Goal: Information Seeking & Learning: Learn about a topic

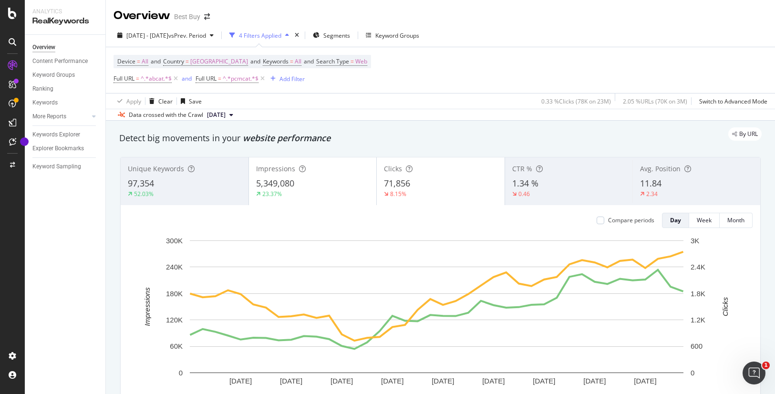
click at [304, 185] on div "5,349,080" at bounding box center [312, 183] width 113 height 12
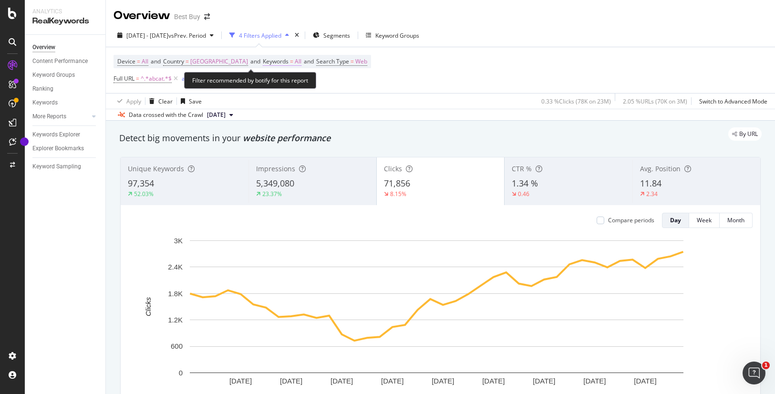
click at [301, 61] on span "All" at bounding box center [298, 61] width 7 height 13
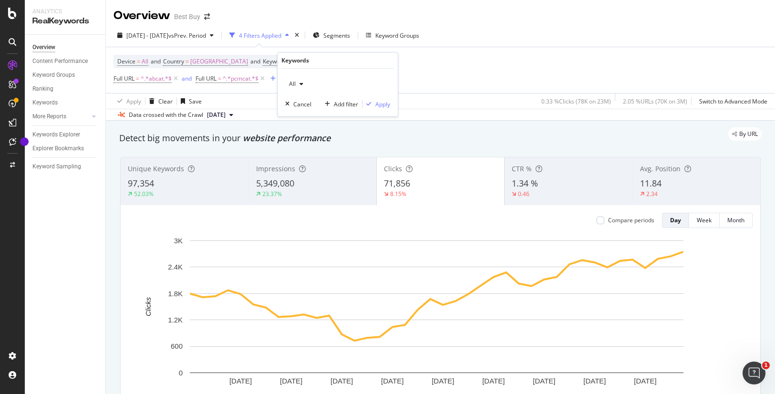
click at [302, 83] on icon "button" at bounding box center [301, 84] width 4 height 6
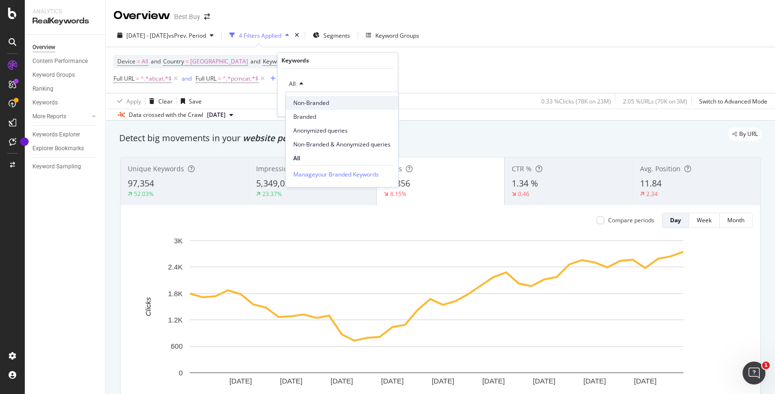
click at [317, 104] on span "Non-Branded" at bounding box center [341, 103] width 97 height 9
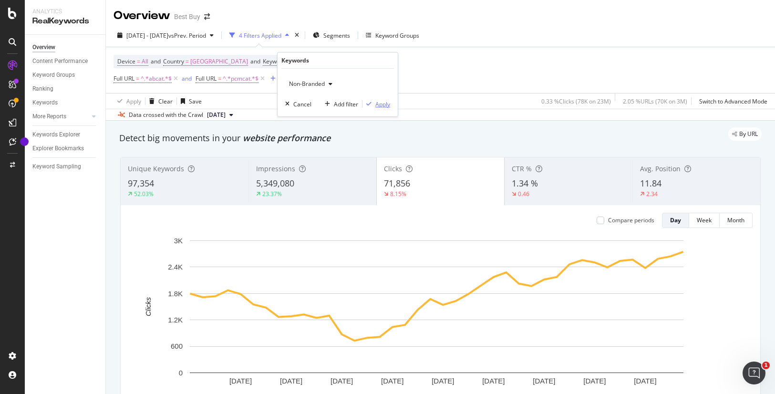
click at [382, 106] on div "Apply" at bounding box center [382, 104] width 15 height 8
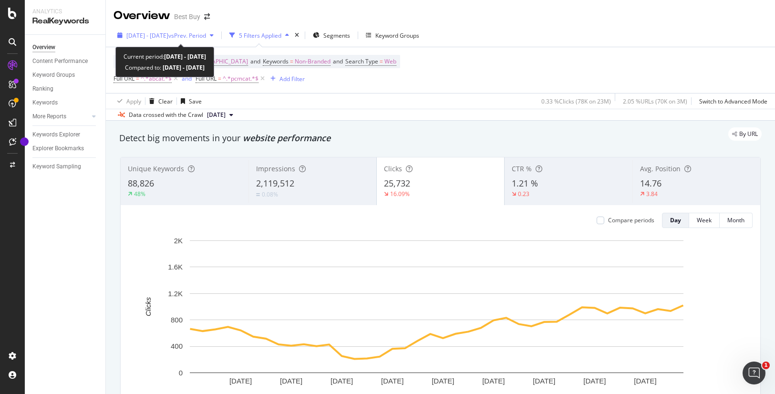
click at [204, 36] on span "vs Prev. Period" at bounding box center [187, 35] width 38 height 8
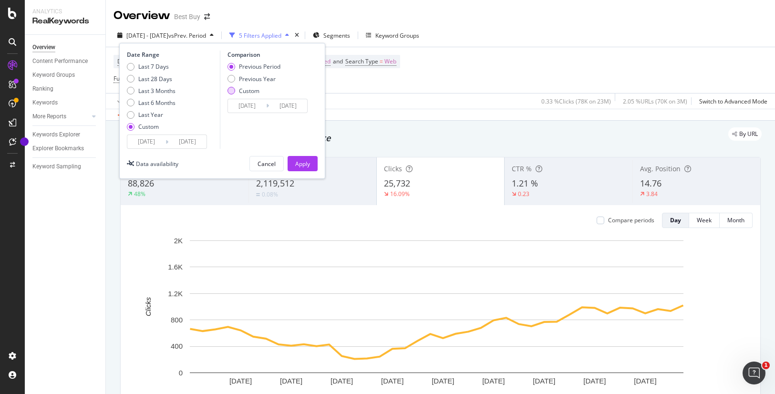
click at [250, 90] on div "Custom" at bounding box center [249, 91] width 20 height 8
click at [309, 157] on div "Apply" at bounding box center [302, 163] width 15 height 14
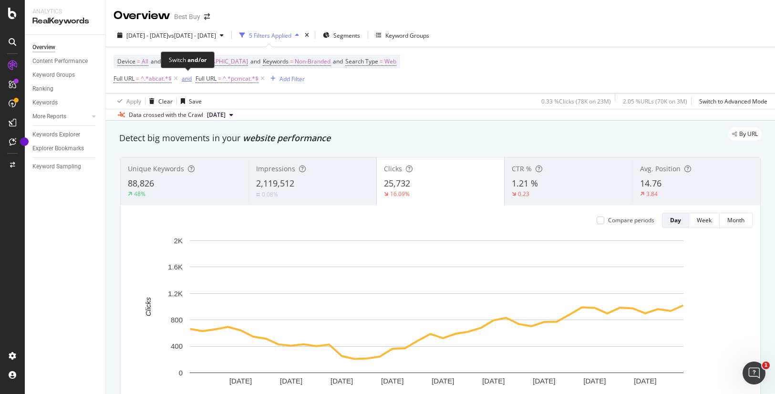
click at [187, 79] on div "and" at bounding box center [187, 78] width 10 height 8
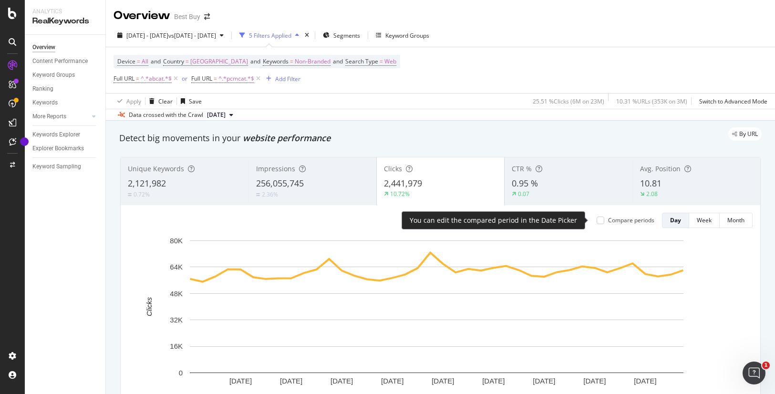
click at [617, 221] on div "Compare periods" at bounding box center [631, 220] width 46 height 8
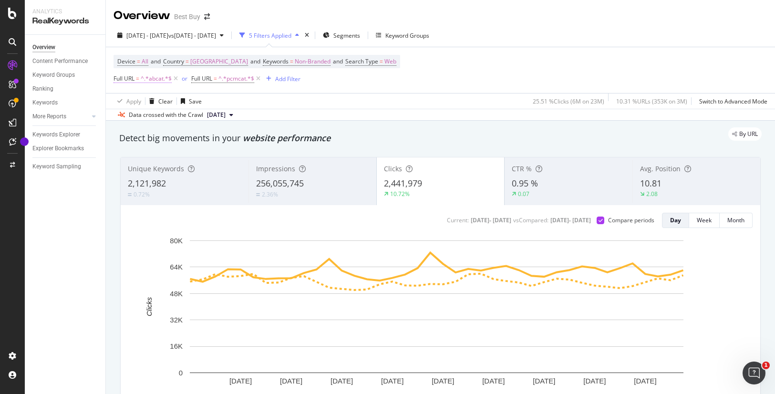
click at [158, 78] on span "^.*abcat.*$" at bounding box center [156, 78] width 31 height 13
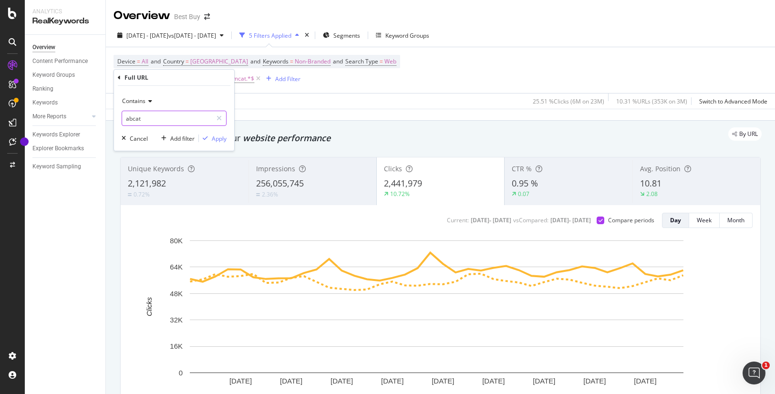
click at [151, 118] on input "abcat" at bounding box center [167, 118] width 90 height 15
type input "/product/"
click at [217, 139] on div "Apply" at bounding box center [219, 138] width 15 height 8
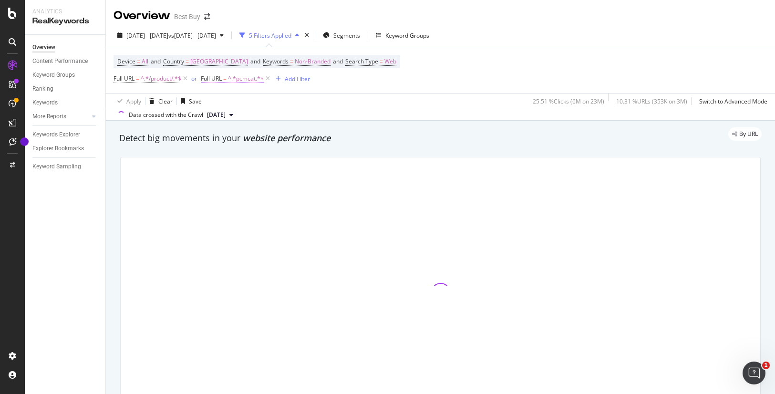
click at [245, 78] on span "^.*pcmcat.*$" at bounding box center [246, 78] width 36 height 13
click at [238, 119] on input "pcmcat" at bounding box center [256, 118] width 90 height 15
type input "skuid"
click at [309, 138] on div "Apply" at bounding box center [307, 138] width 15 height 8
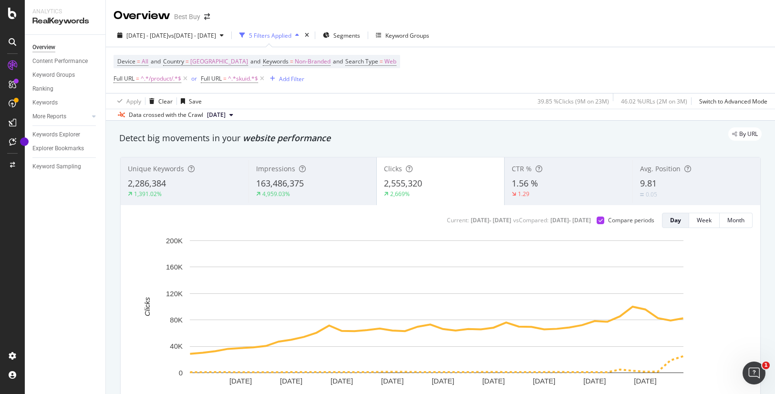
click at [439, 81] on div "Device = All and Country = [GEOGRAPHIC_DATA] and Keywords = Non-Branded and Sea…" at bounding box center [440, 70] width 654 height 46
click at [345, 82] on div "Device = All and Country = [GEOGRAPHIC_DATA] and Keywords = Non-Branded and Sea…" at bounding box center [256, 70] width 286 height 31
click at [238, 76] on span "^.*skuid.*$" at bounding box center [243, 78] width 30 height 13
click at [226, 137] on div "Cancel" at bounding box center [227, 138] width 18 height 8
click at [165, 78] on span "^.*/product/.*$" at bounding box center [161, 78] width 41 height 13
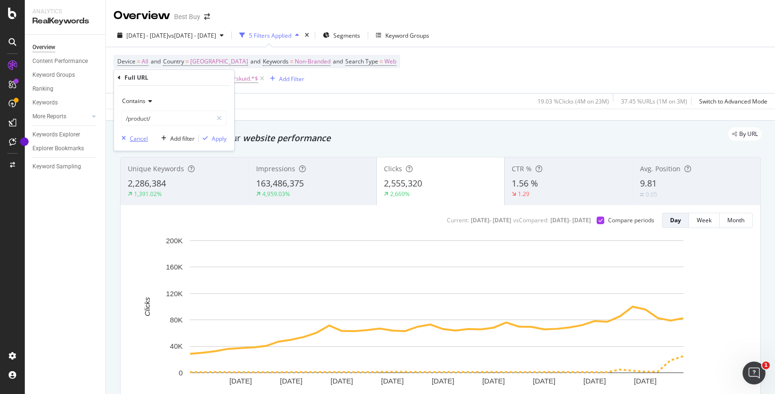
click at [144, 138] on div "Cancel" at bounding box center [139, 138] width 18 height 8
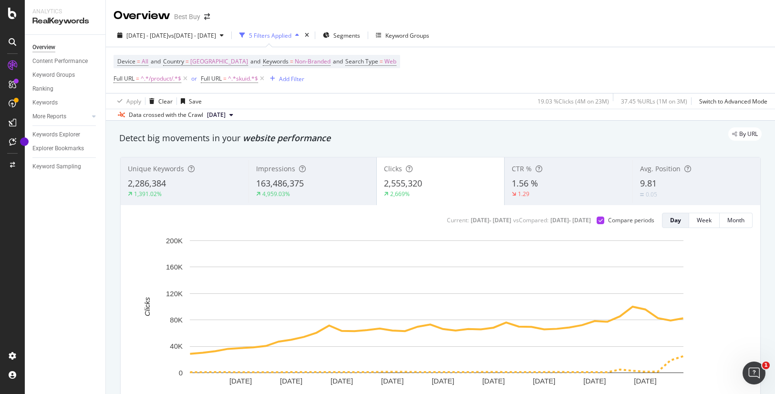
click at [360, 86] on div "Device = All and Country = [GEOGRAPHIC_DATA] and Keywords = Non-Branded and Sea…" at bounding box center [440, 70] width 654 height 46
click at [187, 78] on icon at bounding box center [185, 79] width 8 height 10
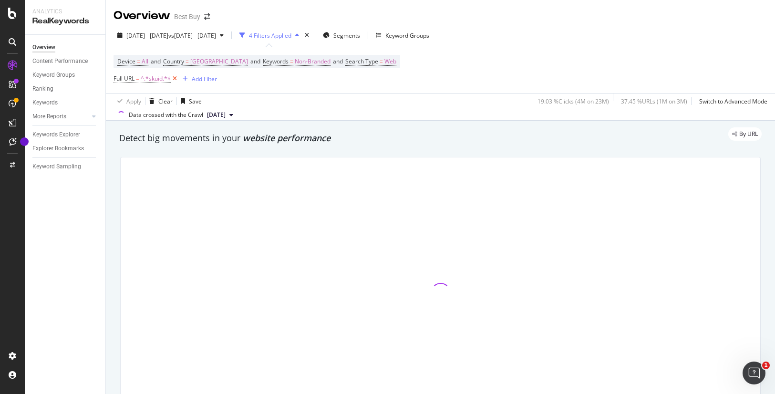
click at [175, 77] on icon at bounding box center [175, 79] width 8 height 10
click at [352, 34] on span "Segments" at bounding box center [338, 35] width 27 height 8
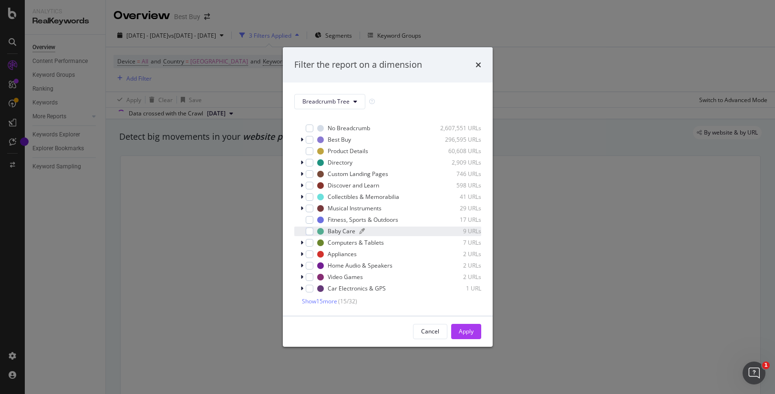
scroll to position [8, 0]
click at [353, 97] on button "Breadcrumb Tree" at bounding box center [329, 101] width 71 height 15
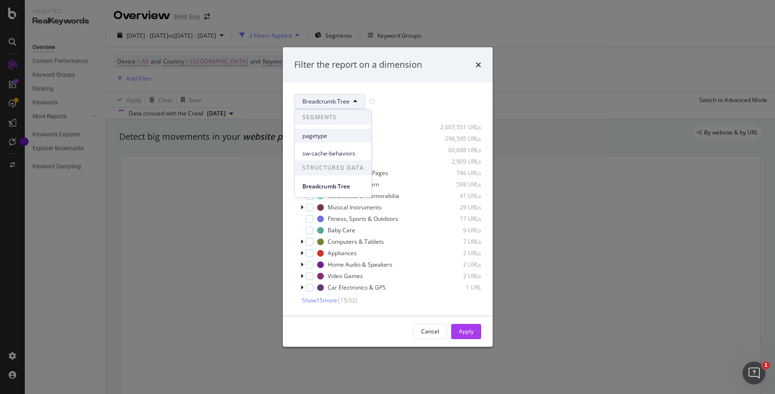
click at [335, 138] on span "pagetype" at bounding box center [332, 136] width 61 height 9
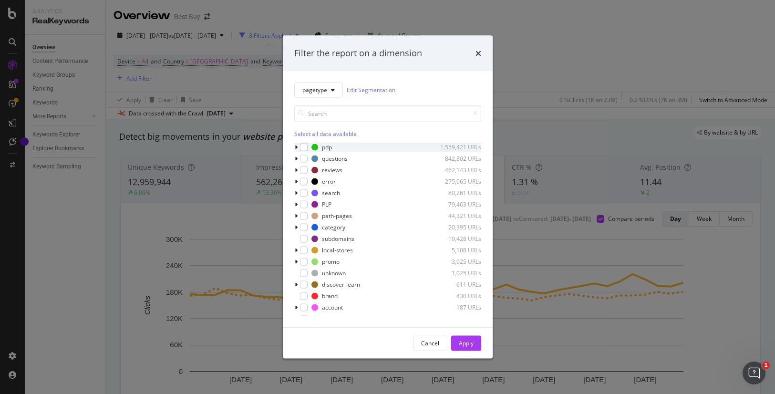
click at [296, 148] on icon "modal" at bounding box center [296, 147] width 3 height 6
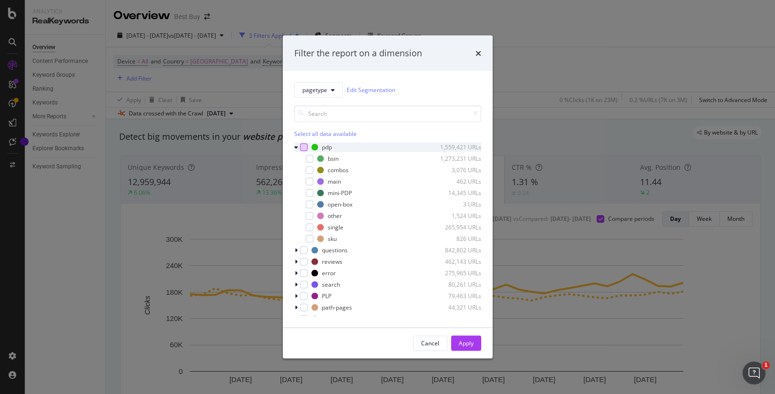
click at [304, 146] on div "modal" at bounding box center [304, 147] width 8 height 8
click at [470, 343] on div "Apply" at bounding box center [466, 343] width 15 height 8
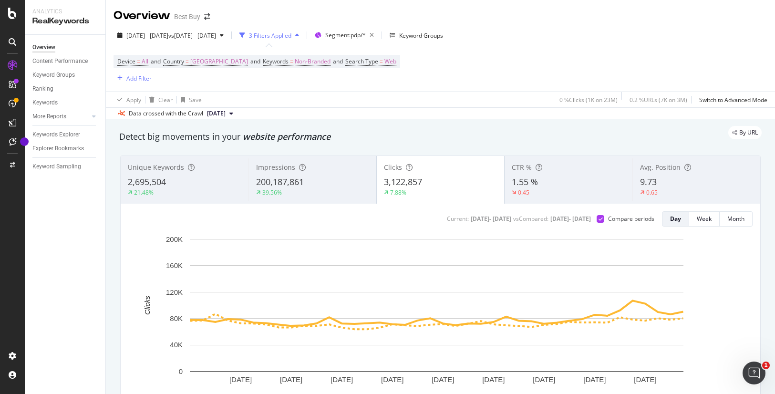
click at [405, 105] on div "Apply Clear Save 0 % Clicks ( 1K on 23M ) 0.2 % URLs ( 7K on 3M ) Switch to Adv…" at bounding box center [440, 100] width 669 height 16
click at [274, 184] on span "200,187,861" at bounding box center [280, 181] width 48 height 11
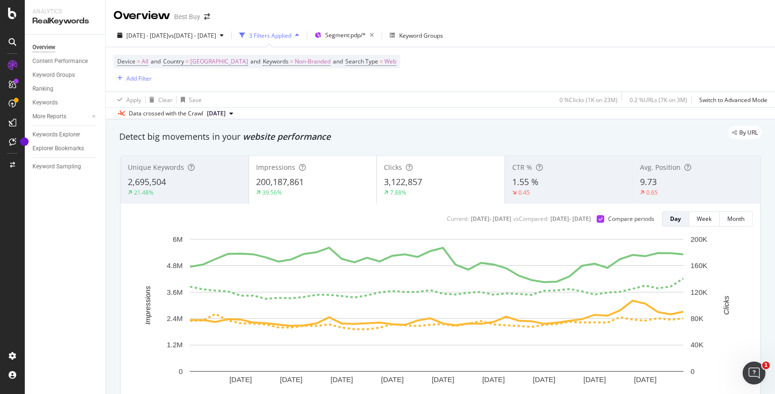
click at [414, 185] on span "3,122,857" at bounding box center [403, 181] width 38 height 11
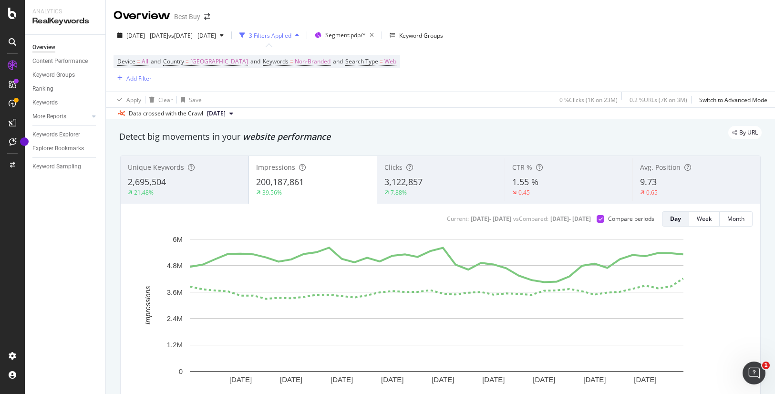
click at [308, 186] on div "200,187,861" at bounding box center [312, 182] width 113 height 12
click at [407, 183] on span "3,122,857" at bounding box center [403, 181] width 38 height 11
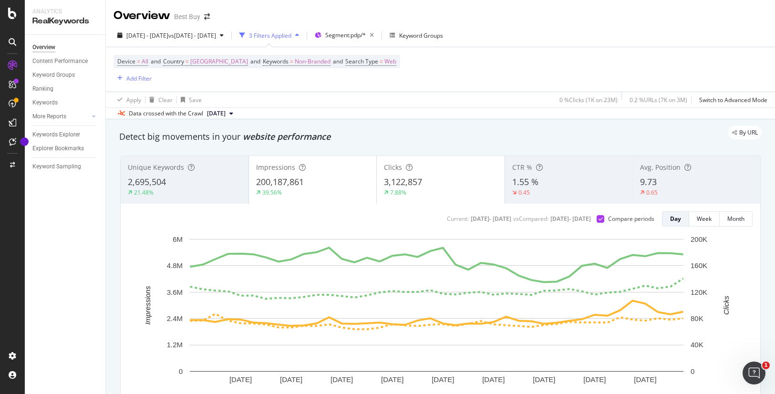
click at [327, 186] on div "200,187,861" at bounding box center [312, 182] width 113 height 12
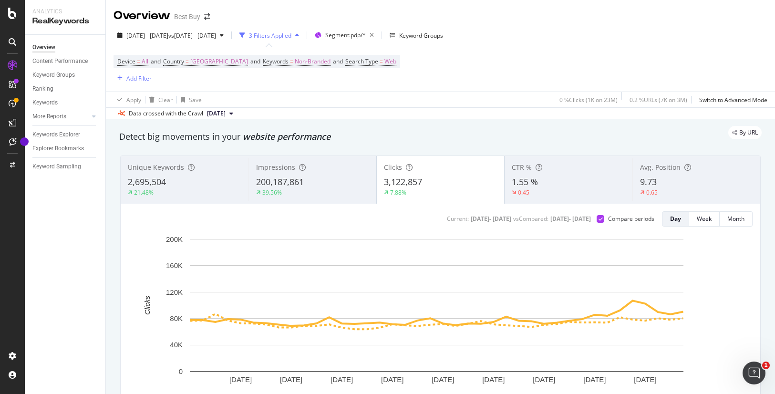
click at [170, 186] on div "2,695,504" at bounding box center [184, 182] width 113 height 12
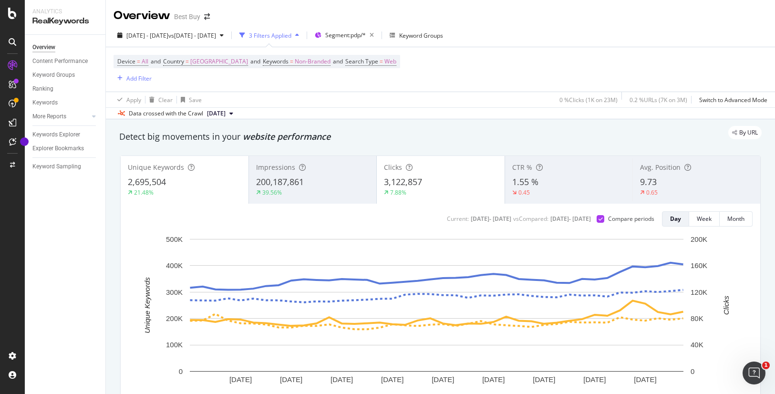
click at [421, 183] on div "3,122,857" at bounding box center [440, 182] width 113 height 12
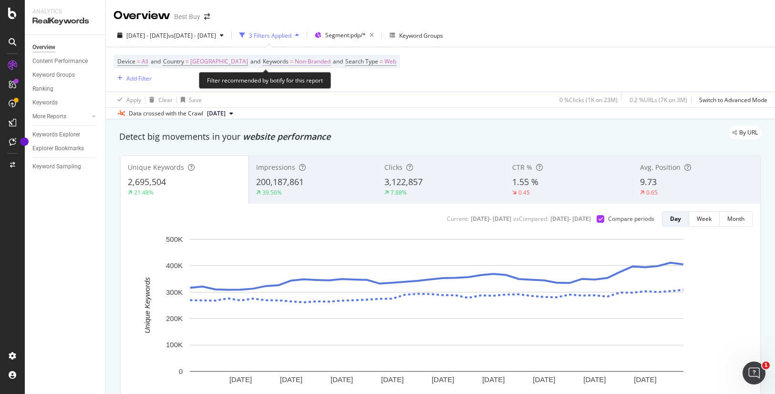
click at [328, 62] on span "Non-Branded" at bounding box center [313, 61] width 36 height 13
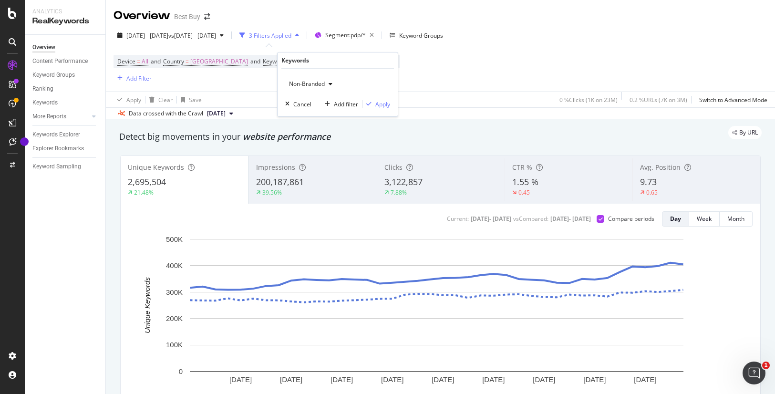
click at [317, 83] on span "Non-Branded" at bounding box center [305, 84] width 40 height 8
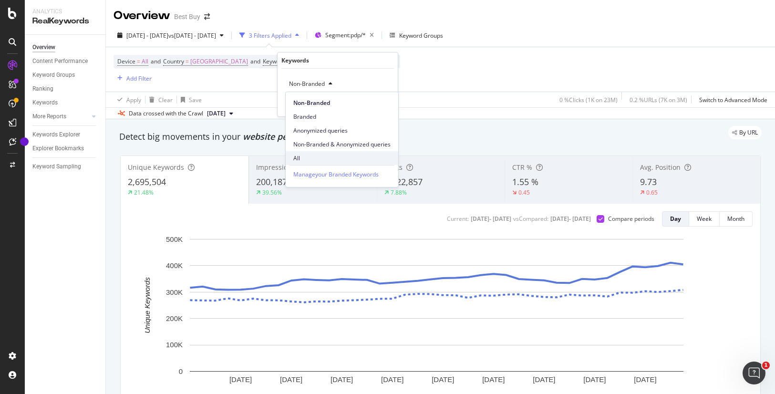
click at [299, 157] on span "All" at bounding box center [341, 158] width 97 height 9
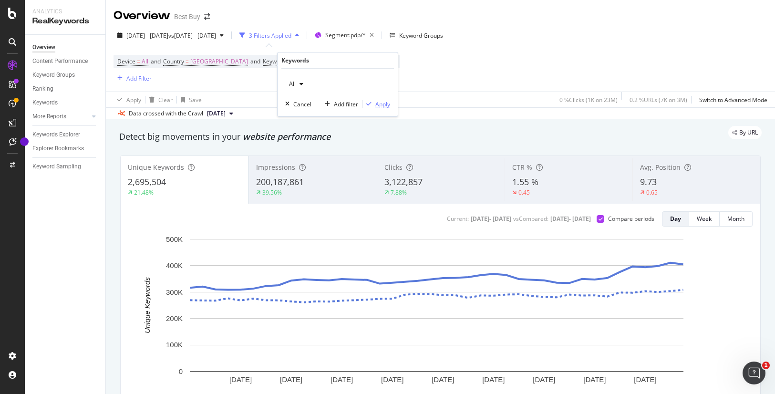
click at [386, 103] on div "Apply" at bounding box center [382, 104] width 15 height 8
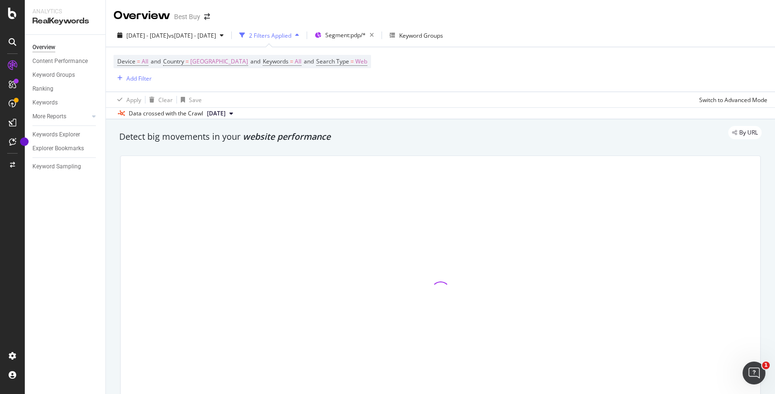
click at [233, 113] on icon at bounding box center [231, 114] width 4 height 6
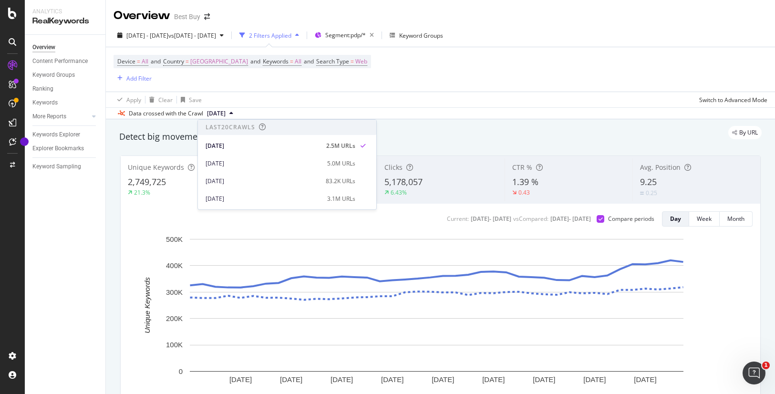
click at [450, 70] on div "Device = All and Country = [GEOGRAPHIC_DATA] and Keywords = All and Search Type…" at bounding box center [440, 69] width 654 height 44
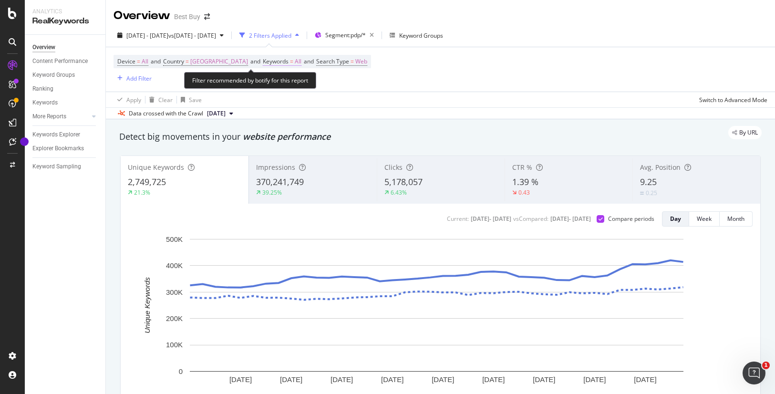
click at [301, 59] on span "All" at bounding box center [298, 61] width 7 height 13
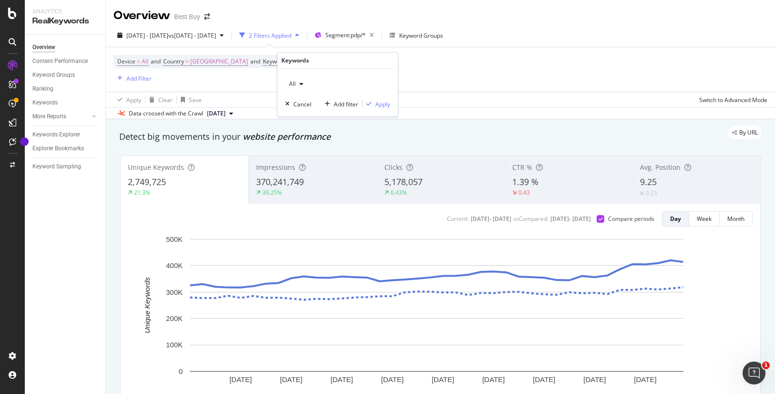
click at [289, 80] on span "All" at bounding box center [290, 84] width 10 height 8
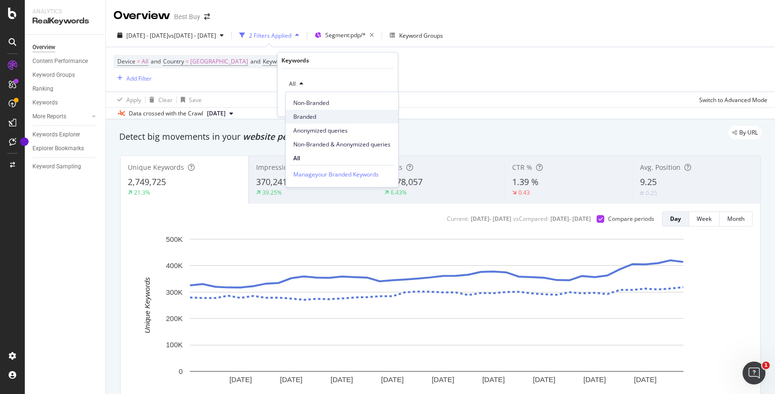
click at [318, 115] on span "Branded" at bounding box center [341, 116] width 97 height 9
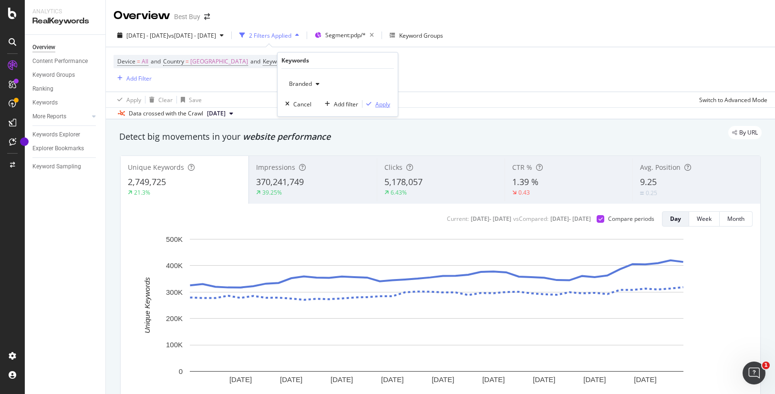
click at [382, 104] on div "Apply" at bounding box center [382, 104] width 15 height 8
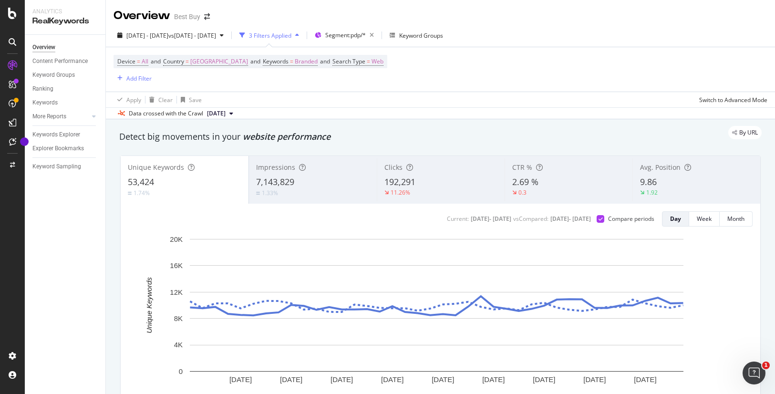
click at [452, 72] on div "Device = All and Country = [GEOGRAPHIC_DATA] and Keywords = Branded and Search …" at bounding box center [440, 69] width 654 height 44
click at [317, 59] on span "Branded" at bounding box center [306, 61] width 23 height 13
click at [307, 83] on span "Branded" at bounding box center [298, 84] width 27 height 8
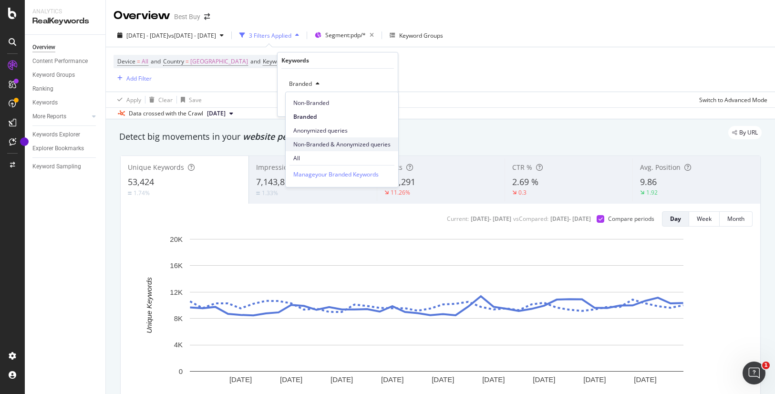
click at [325, 145] on span "Non-Branded & Anonymized queries" at bounding box center [341, 144] width 97 height 9
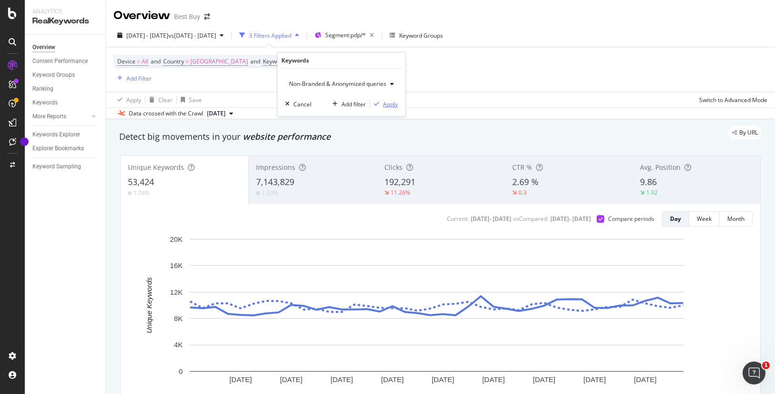
click at [392, 105] on div "Apply" at bounding box center [390, 104] width 15 height 8
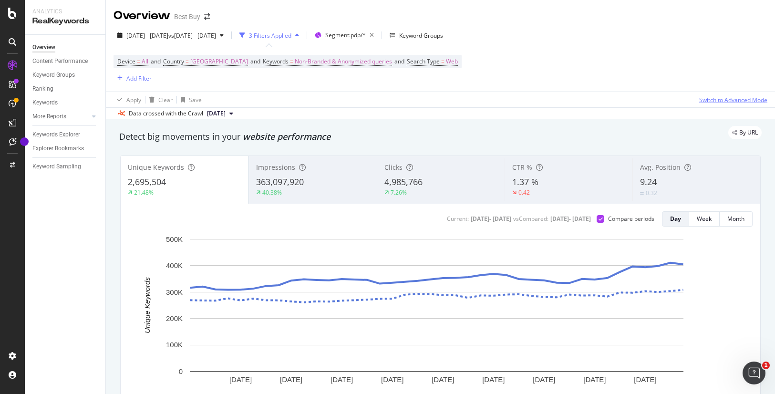
click at [735, 102] on div "Switch to Advanced Mode" at bounding box center [733, 100] width 68 height 8
click at [735, 102] on div "Switch back to Simple mode" at bounding box center [730, 100] width 74 height 8
click at [735, 102] on div "Switch to Advanced Mode" at bounding box center [733, 100] width 68 height 8
click at [735, 102] on div "Switch back to Simple mode" at bounding box center [730, 100] width 74 height 8
click at [735, 102] on div "Switch to Advanced Mode" at bounding box center [733, 100] width 68 height 8
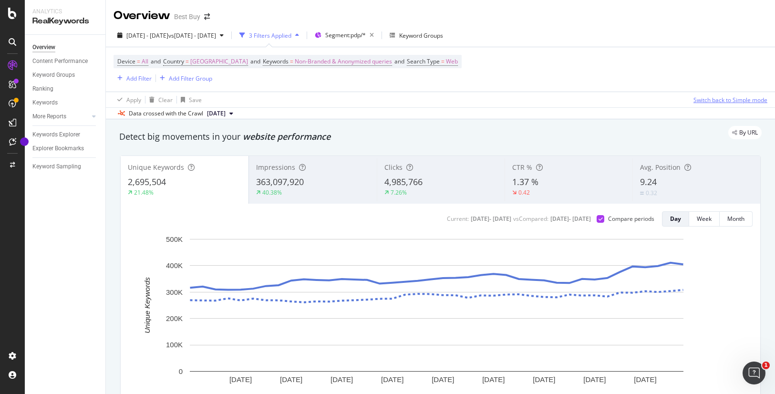
click at [703, 101] on div "Switch back to Simple mode" at bounding box center [730, 100] width 74 height 8
